Goal: Task Accomplishment & Management: Use online tool/utility

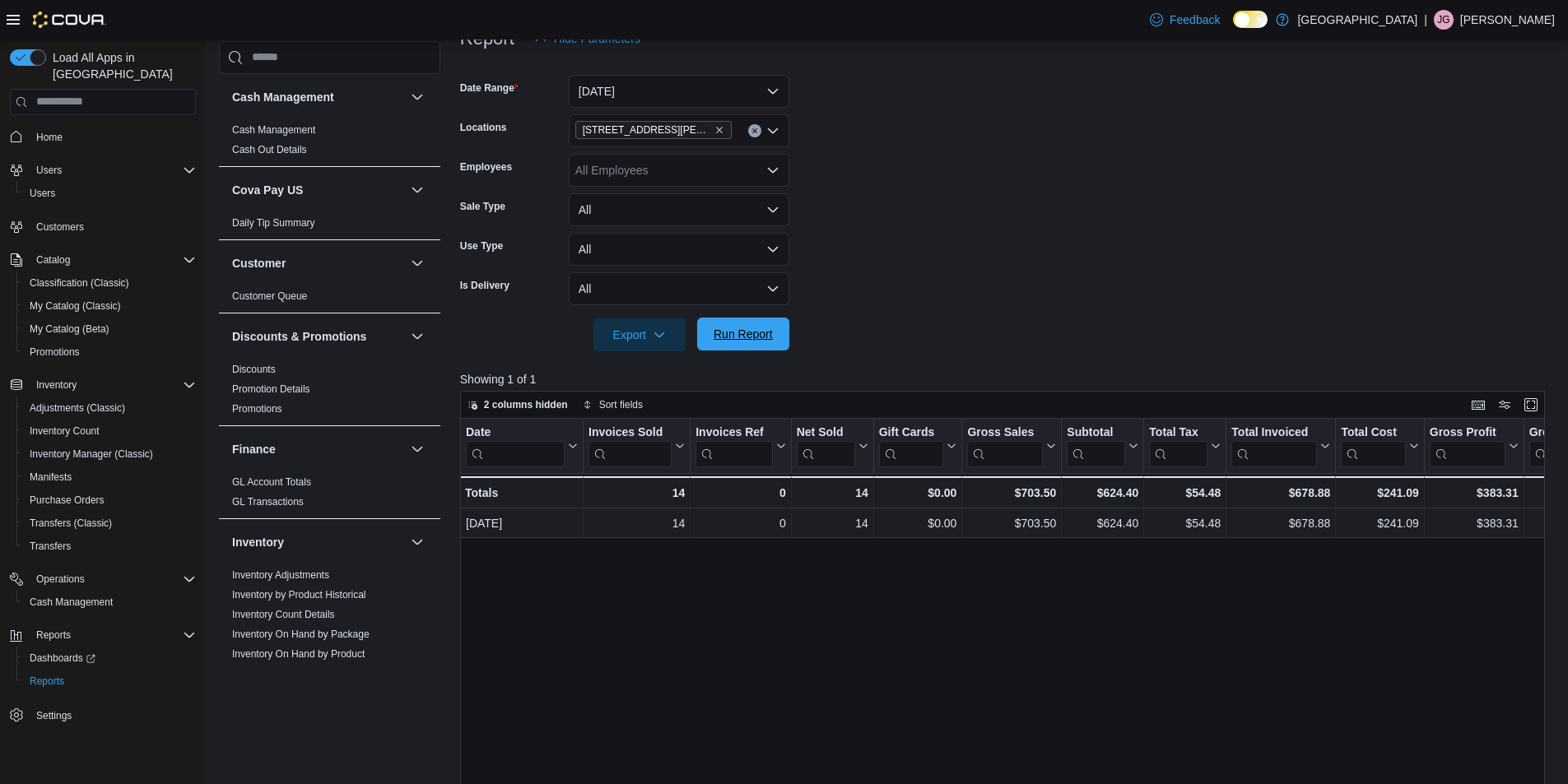
click at [759, 330] on span "Run Report" at bounding box center [743, 334] width 59 height 17
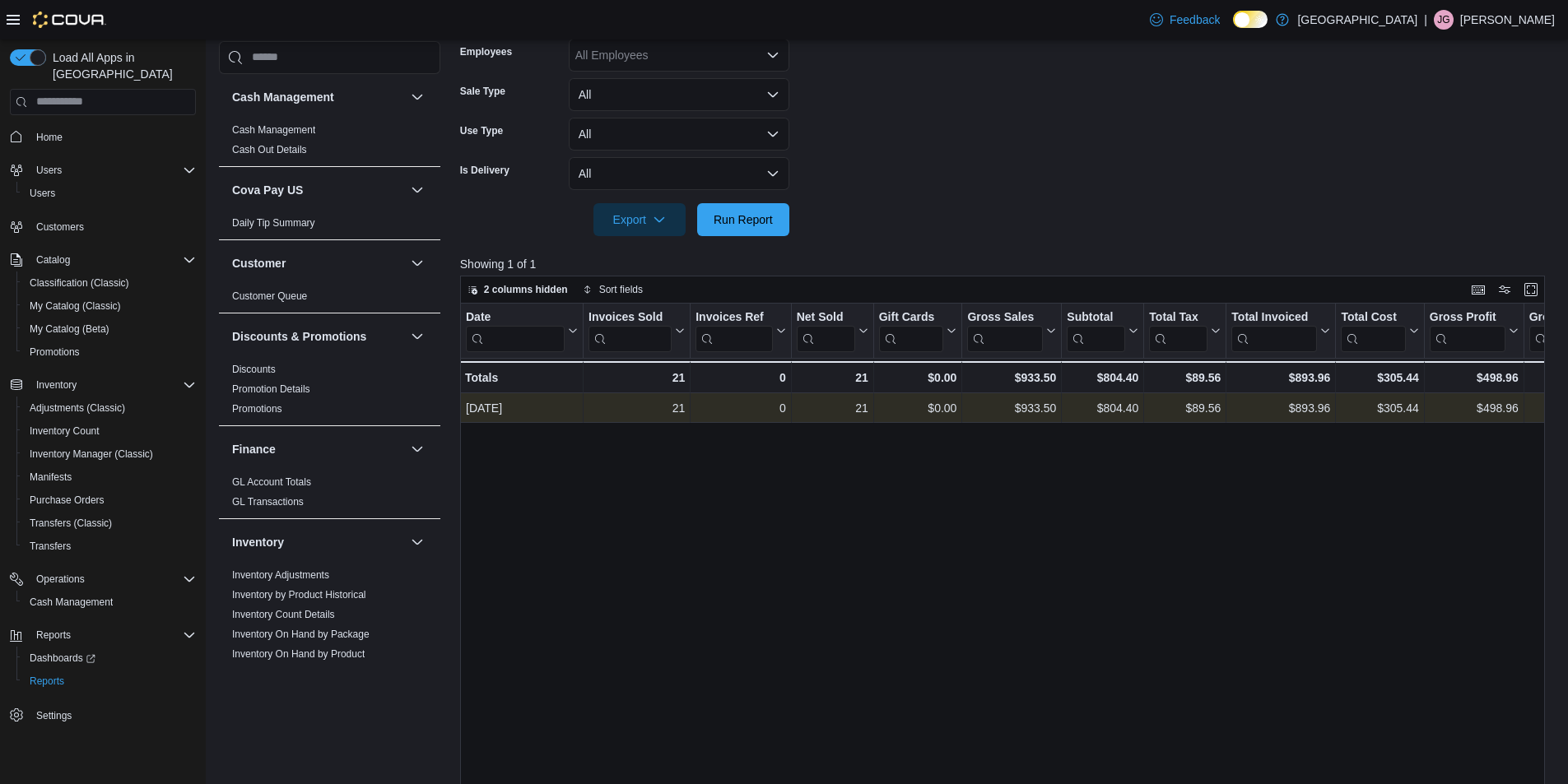
scroll to position [55, 0]
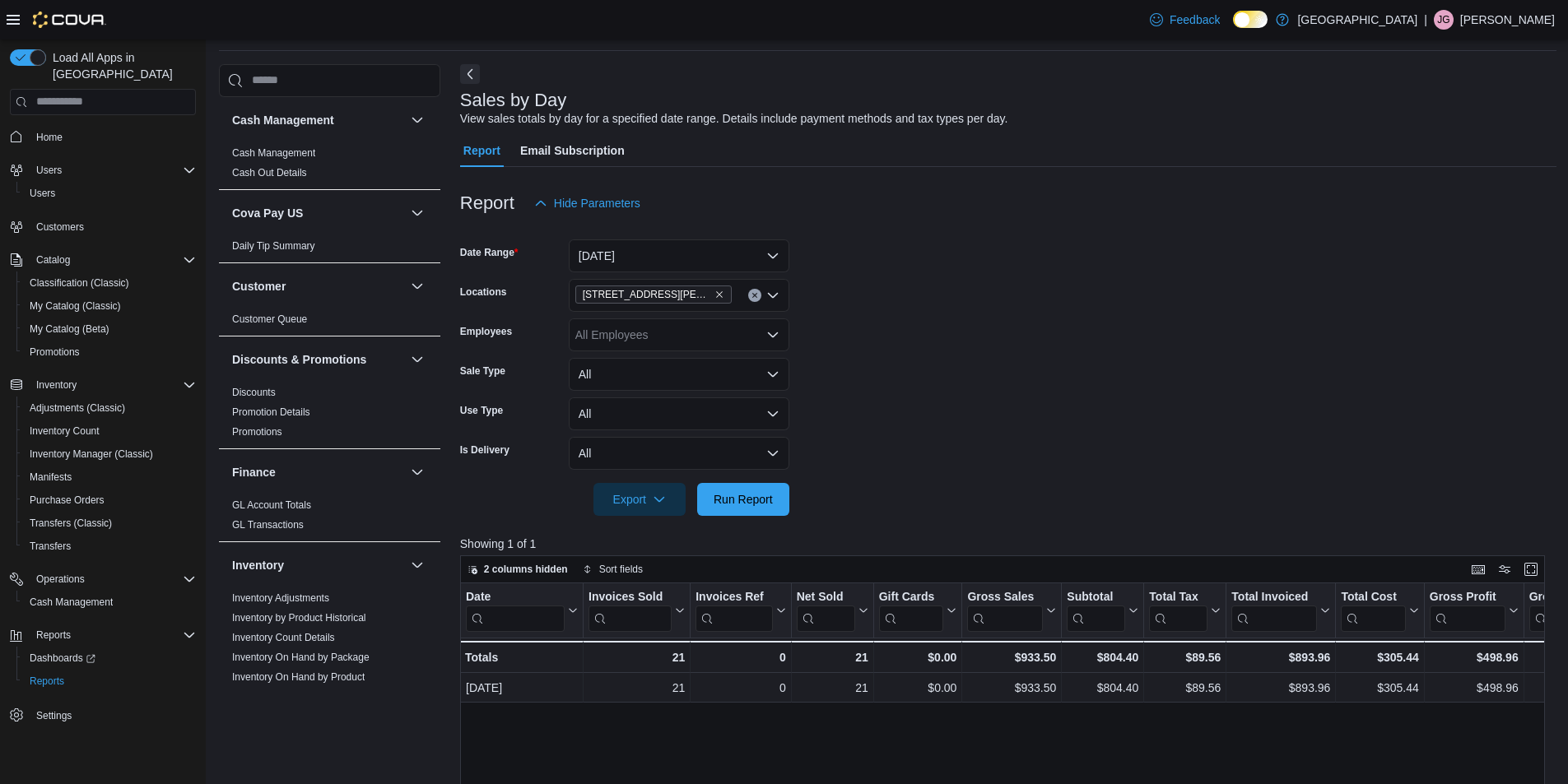
click at [758, 291] on button "Clear input" at bounding box center [754, 295] width 13 height 13
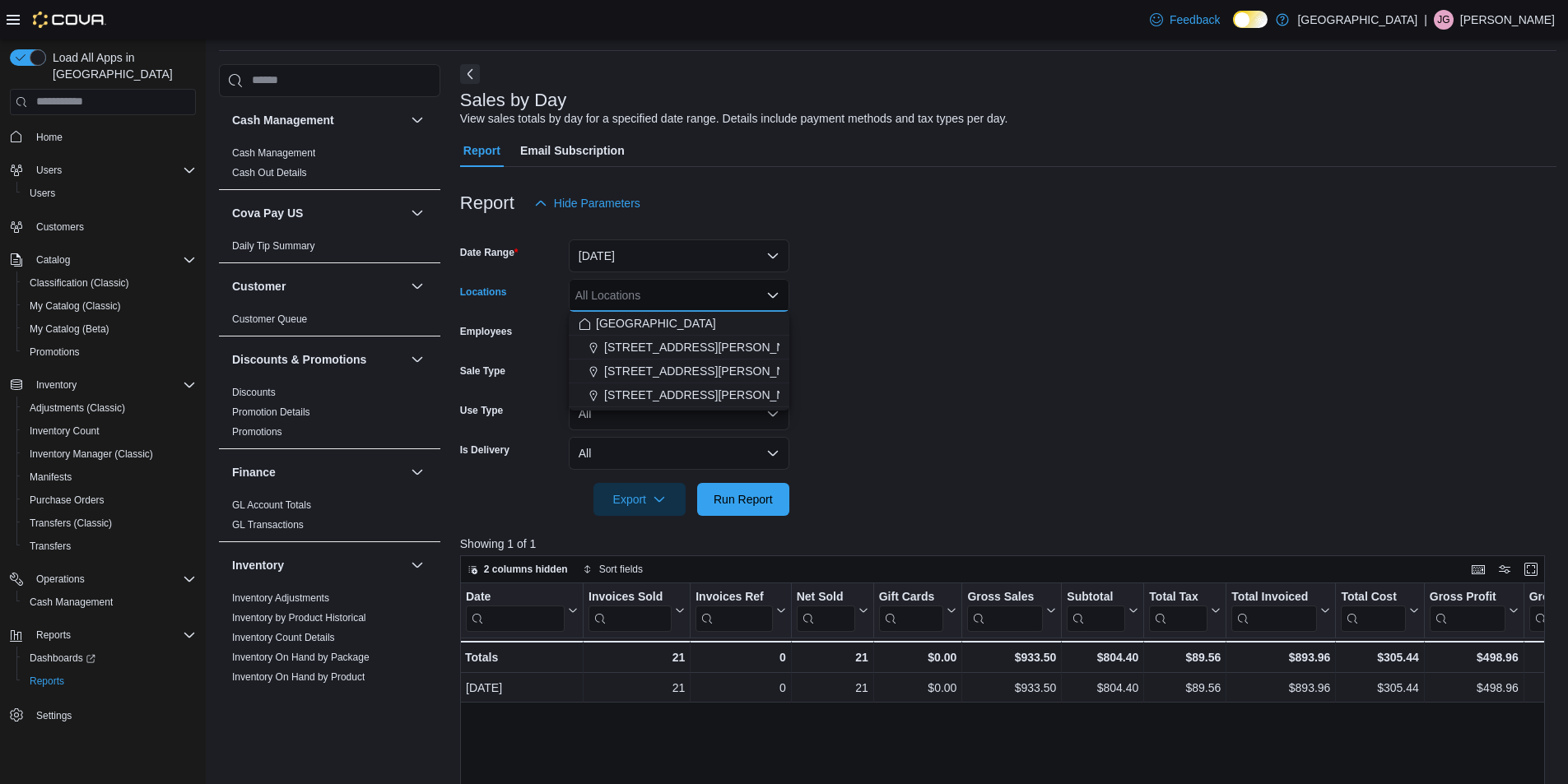
drag, startPoint x: 687, startPoint y: 340, endPoint x: 726, endPoint y: 399, distance: 70.7
click at [687, 341] on span "[STREET_ADDRESS][PERSON_NAME]" at bounding box center [708, 347] width 209 height 17
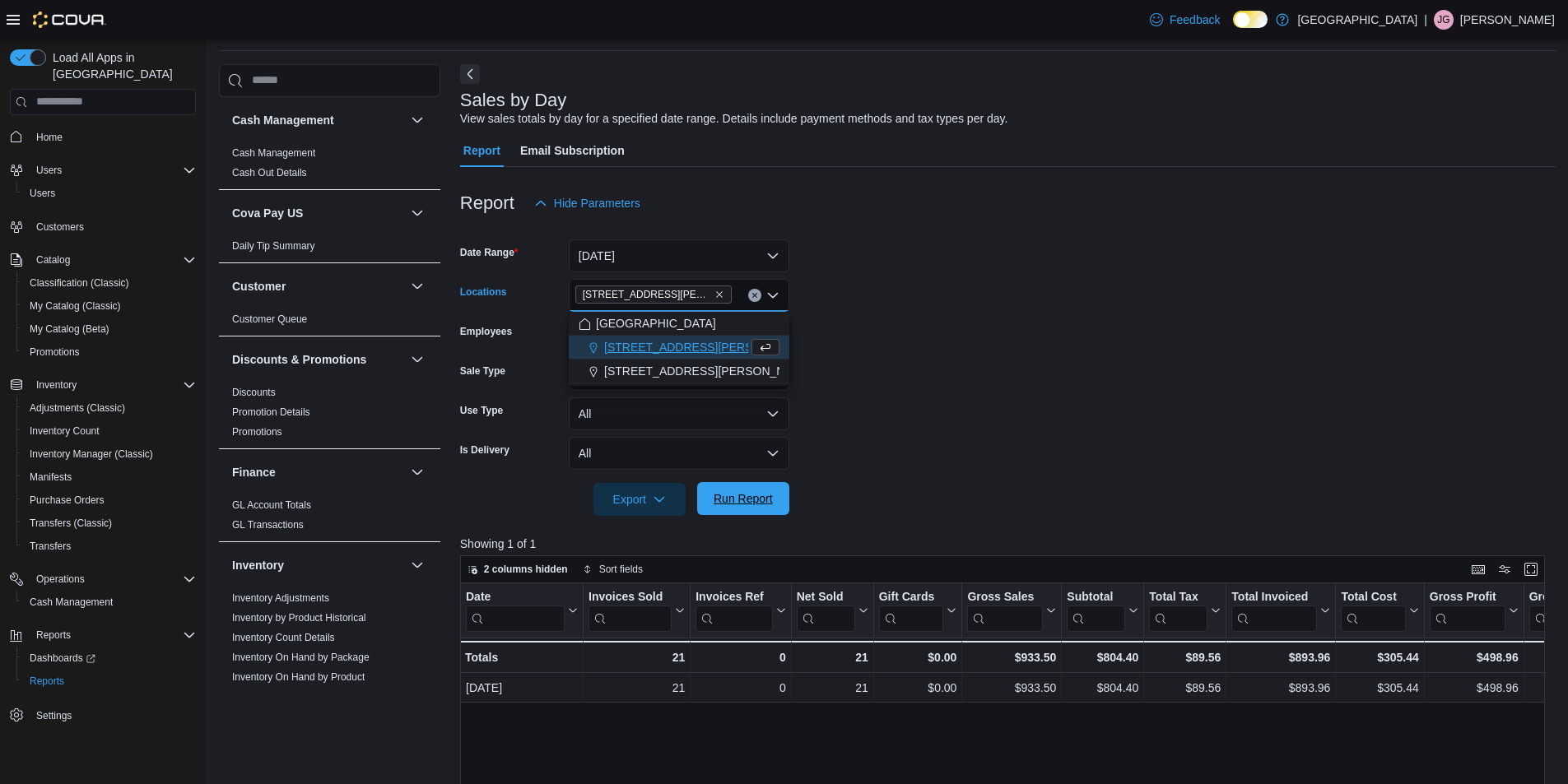
click at [737, 496] on span "Run Report" at bounding box center [743, 498] width 59 height 17
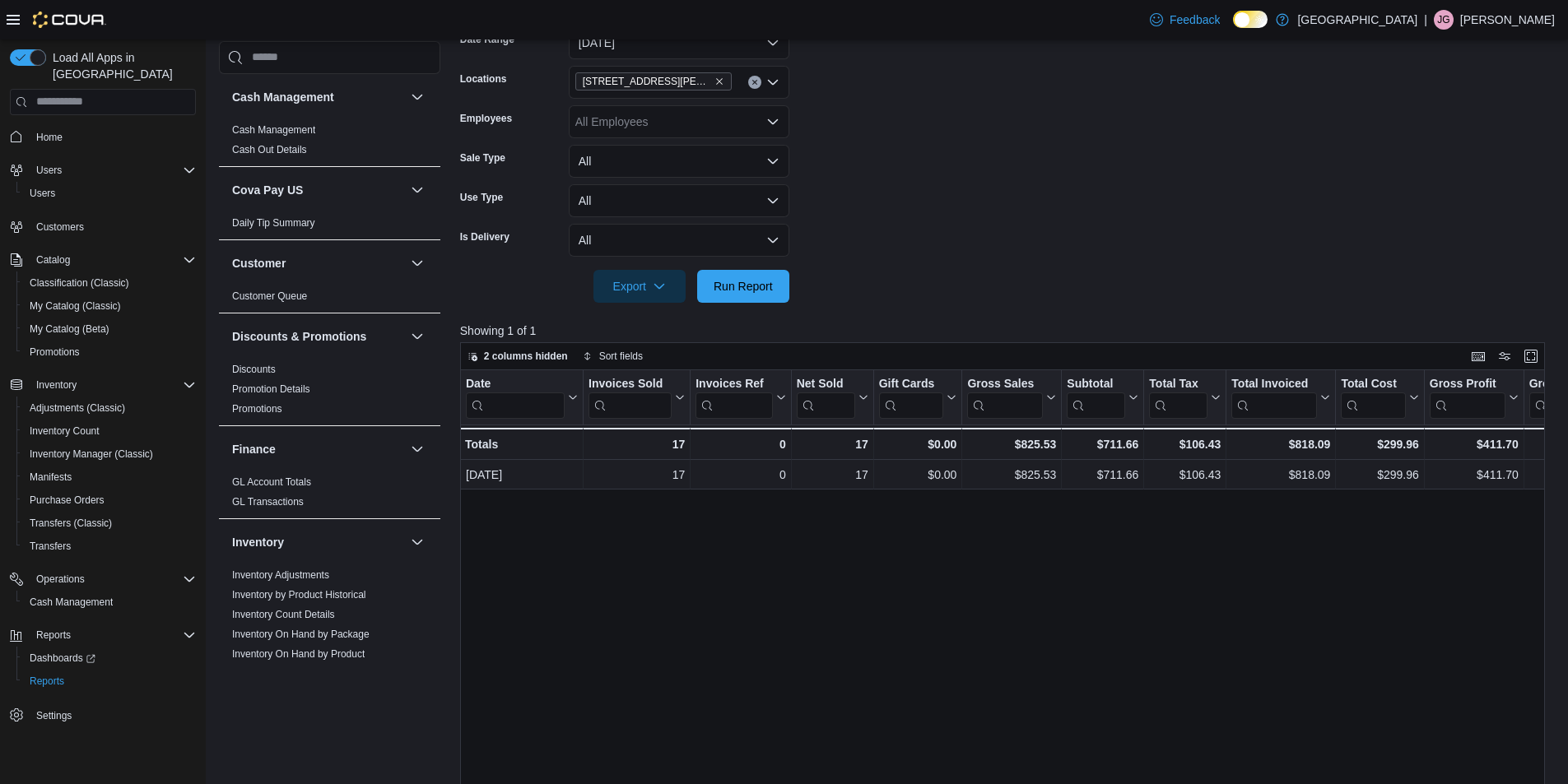
scroll to position [137, 0]
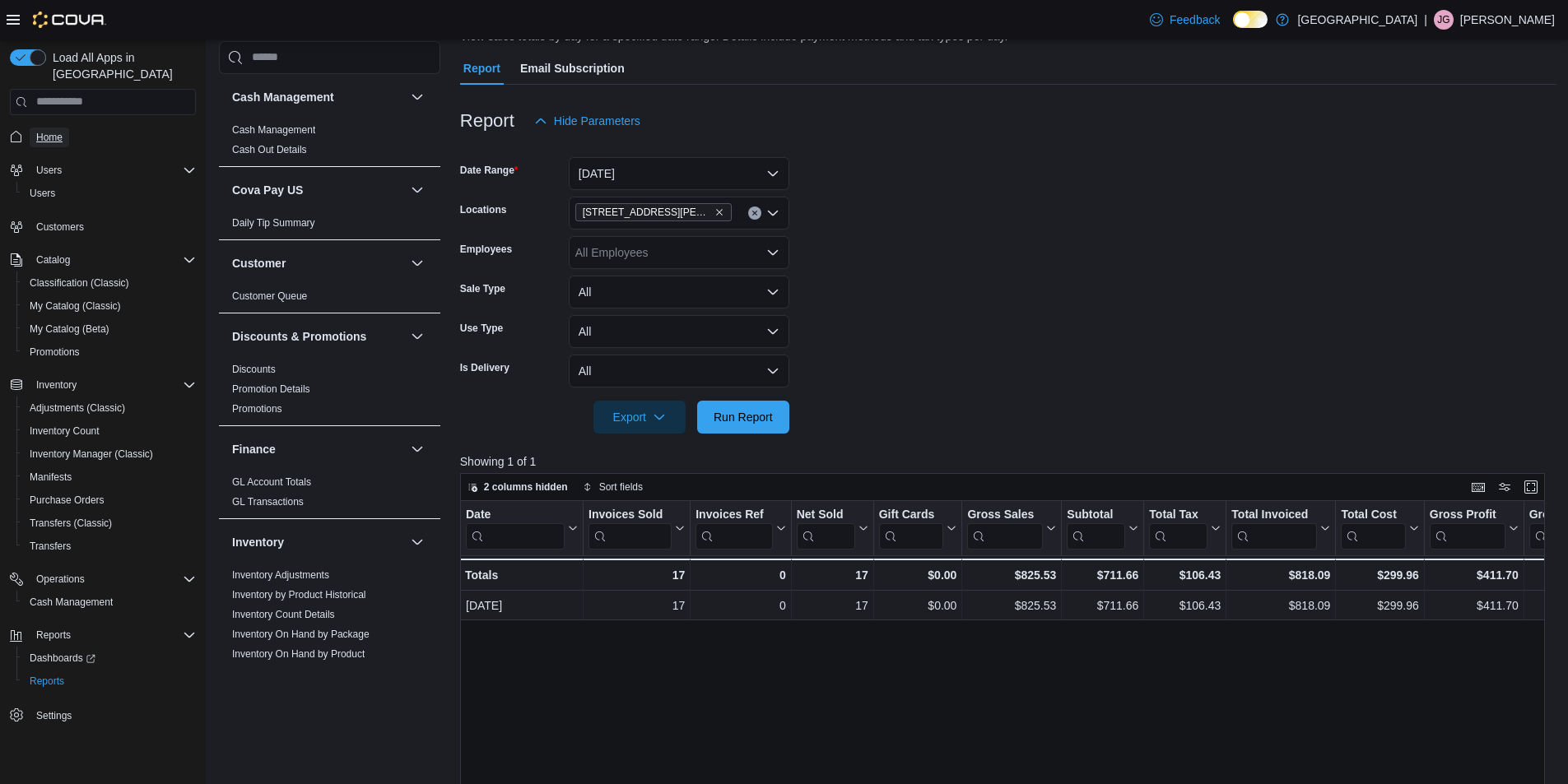
click at [65, 127] on link "Home" at bounding box center [49, 137] width 40 height 19
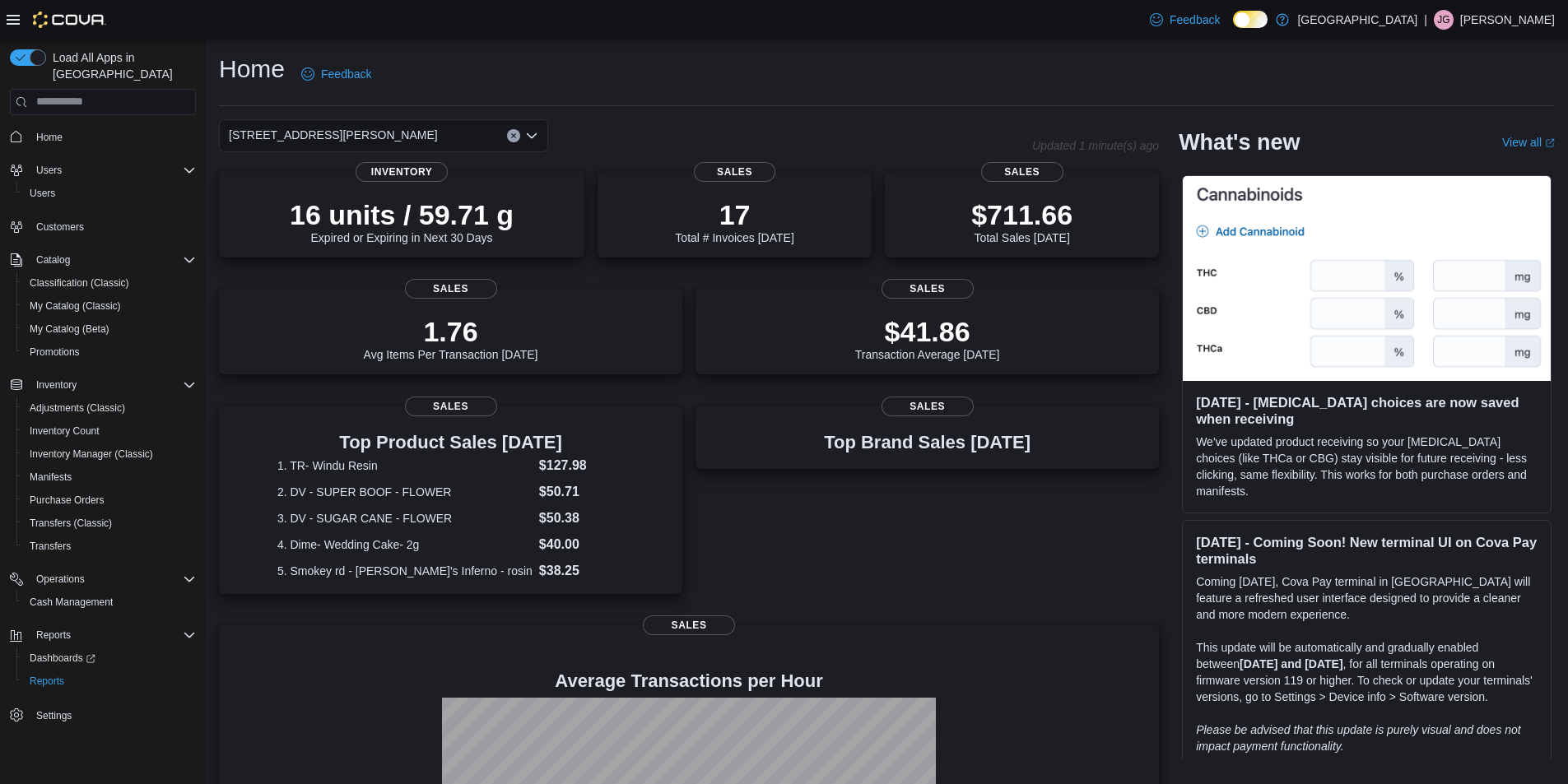
click at [481, 135] on div "[STREET_ADDRESS][PERSON_NAME]" at bounding box center [383, 135] width 329 height 33
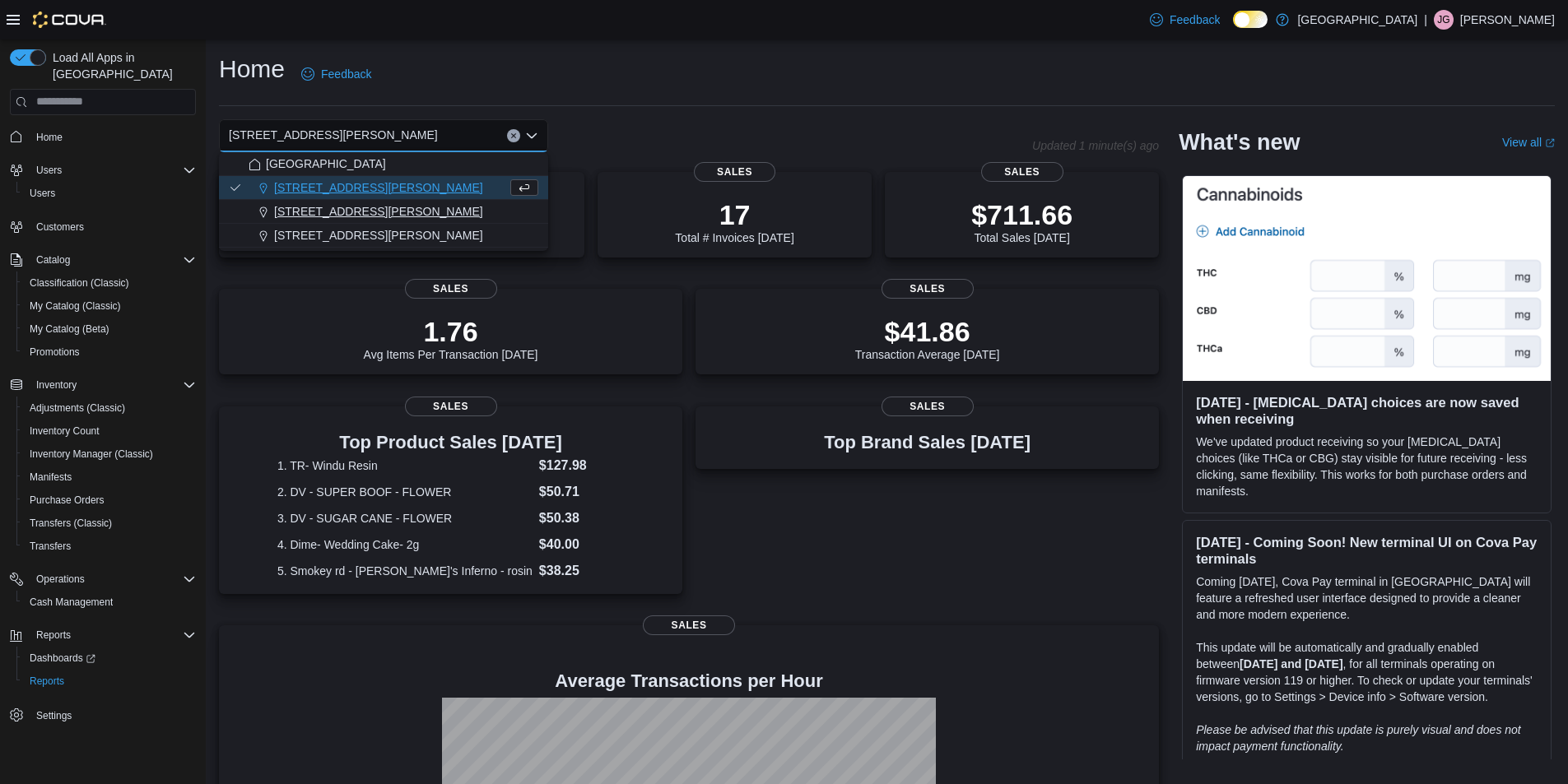
click at [425, 206] on div "[STREET_ADDRESS][PERSON_NAME]" at bounding box center [393, 211] width 290 height 17
